Goal: Task Accomplishment & Management: Manage account settings

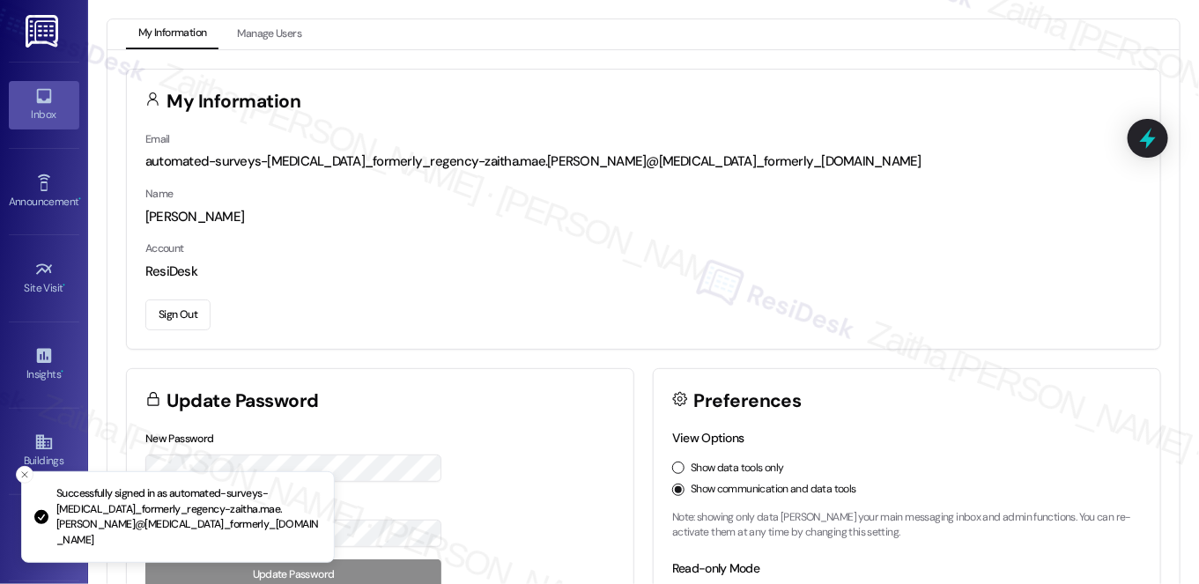
click at [40, 112] on div "Inbox" at bounding box center [44, 115] width 88 height 18
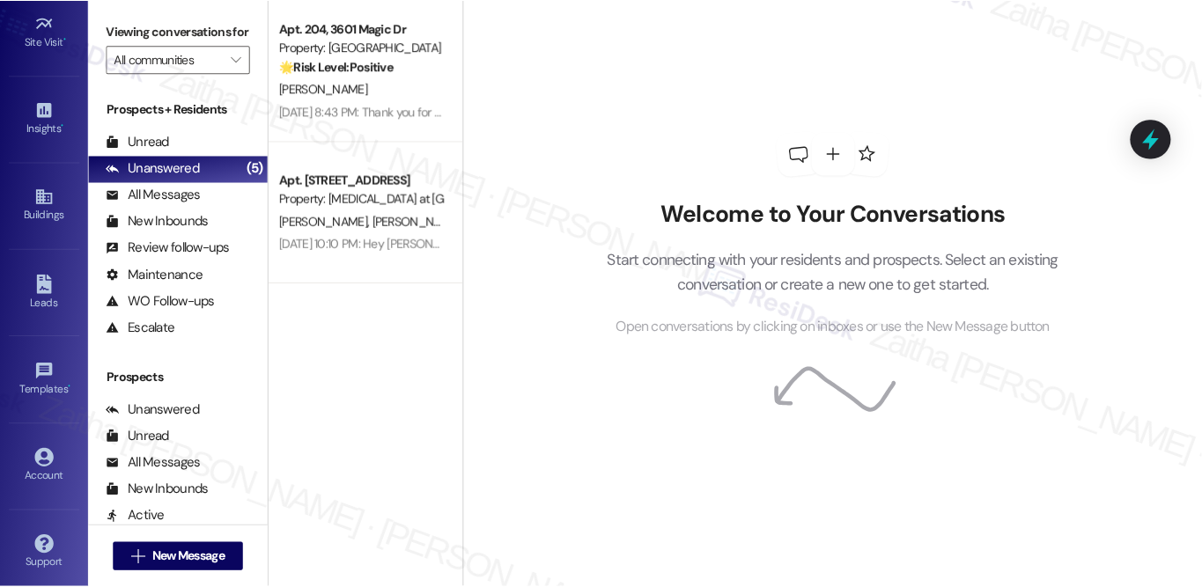
scroll to position [249, 0]
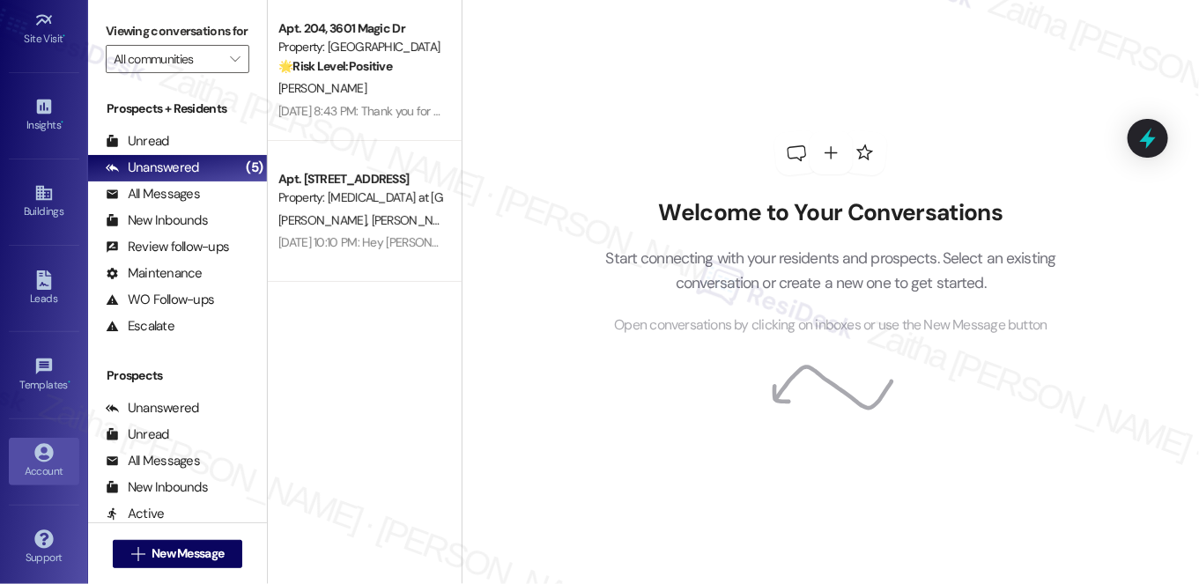
click at [48, 454] on icon at bounding box center [43, 452] width 19 height 19
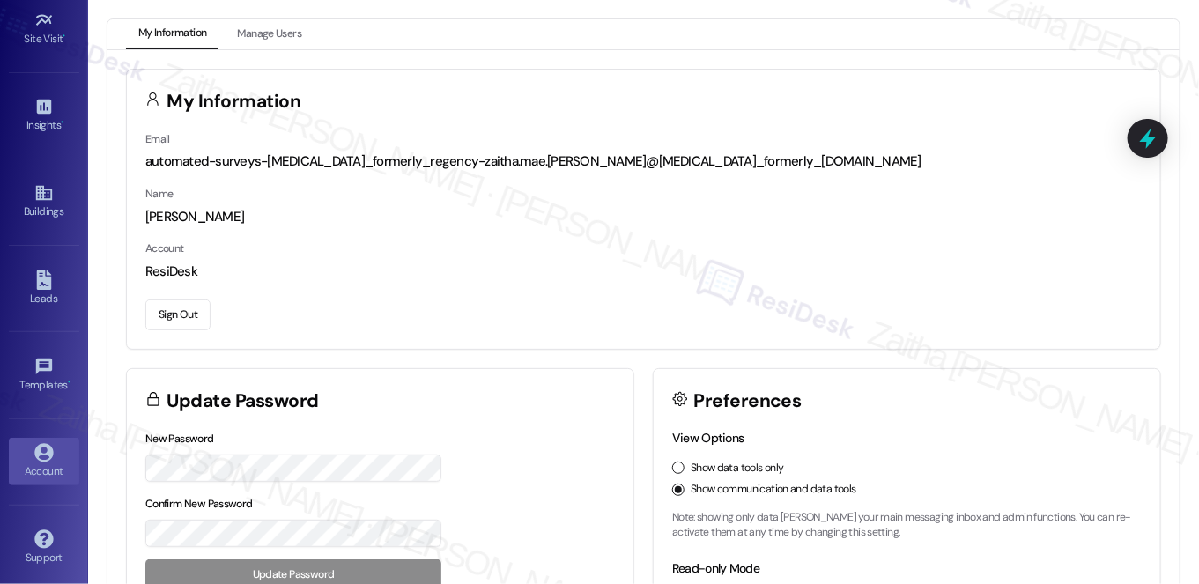
click at [181, 306] on button "Sign Out" at bounding box center [177, 314] width 65 height 31
